Goal: Task Accomplishment & Management: Use online tool/utility

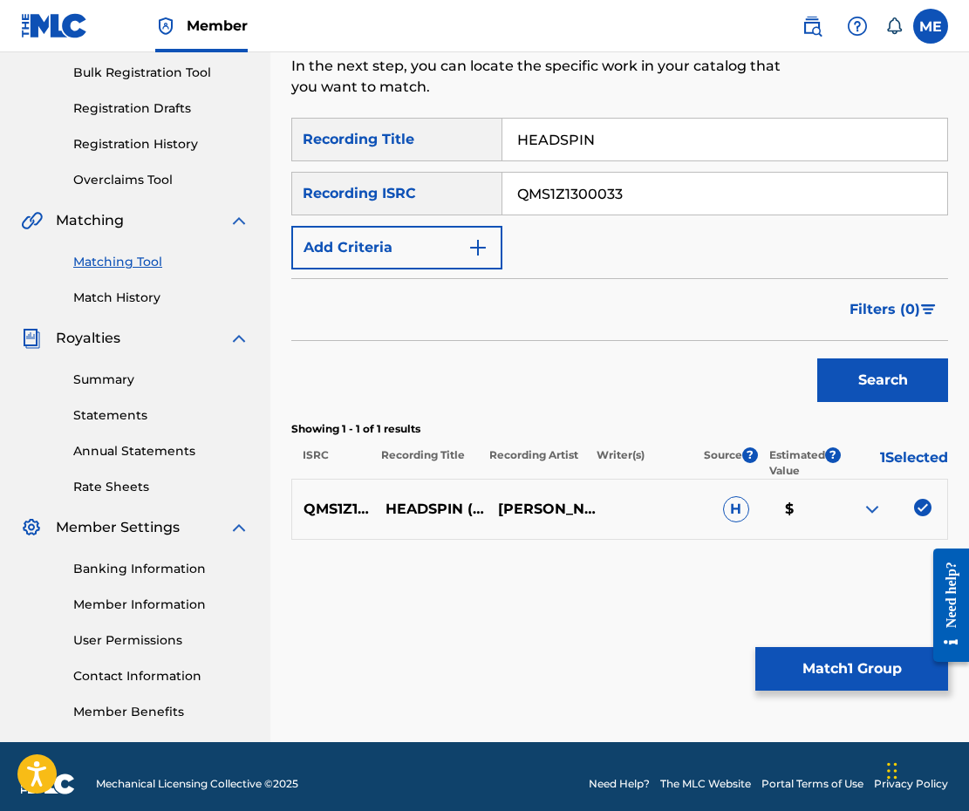
click at [812, 652] on button "Match 1 Group" at bounding box center [851, 669] width 193 height 44
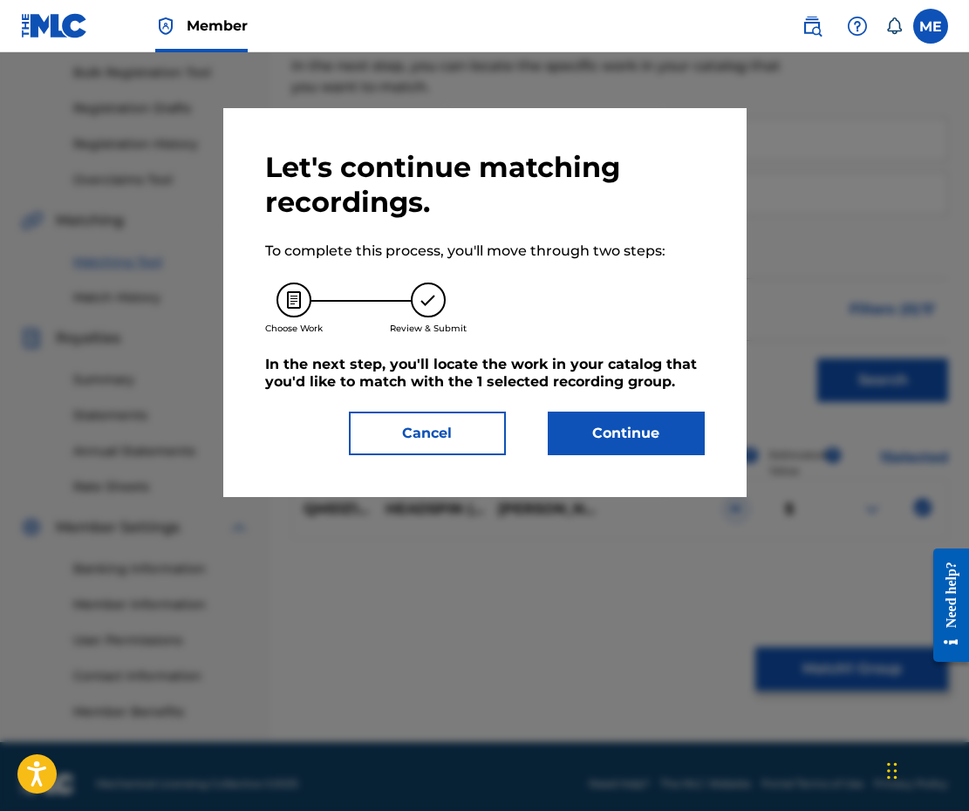
click at [660, 438] on button "Continue" at bounding box center [626, 434] width 157 height 44
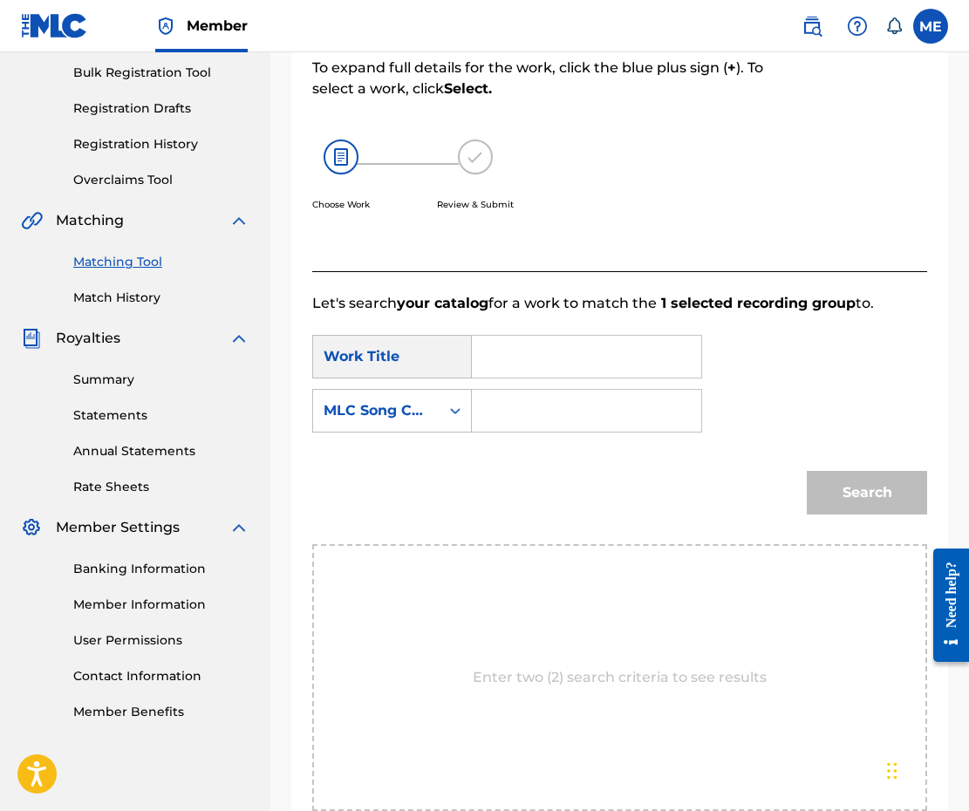
click at [529, 347] on input "Search Form" at bounding box center [587, 357] width 200 height 42
paste input "HEADSPIN"
type input "HEADSPIN"
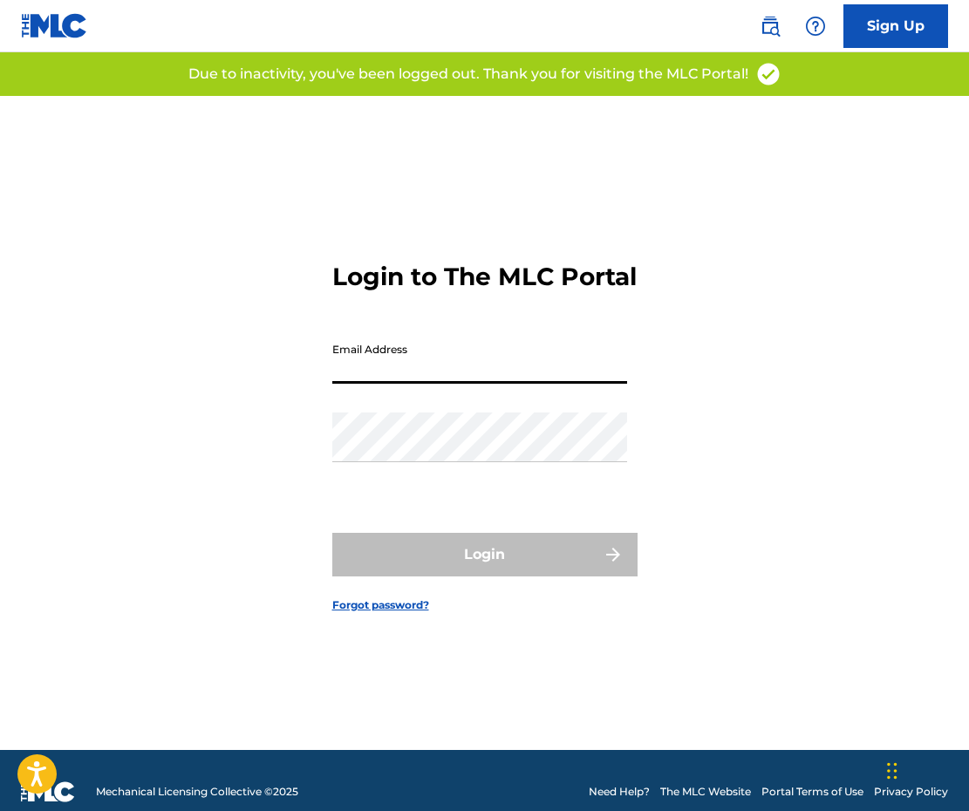
click at [384, 384] on input "Email Address" at bounding box center [479, 359] width 295 height 50
click at [749, 340] on div "Login to The MLC Portal Email Address Password Login Forgot password?" at bounding box center [484, 423] width 969 height 654
